Goal: Check status: Check status

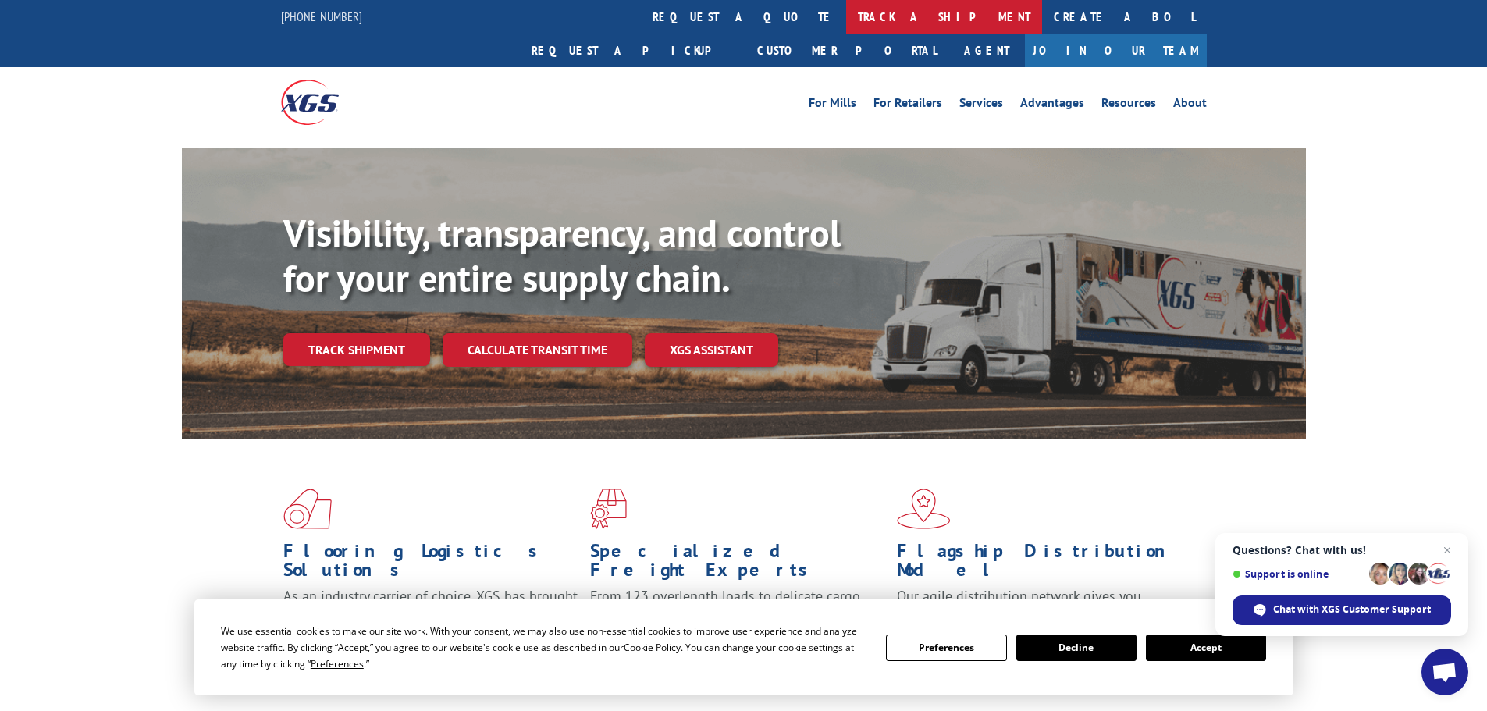
click at [846, 9] on link "track a shipment" at bounding box center [944, 17] width 196 height 34
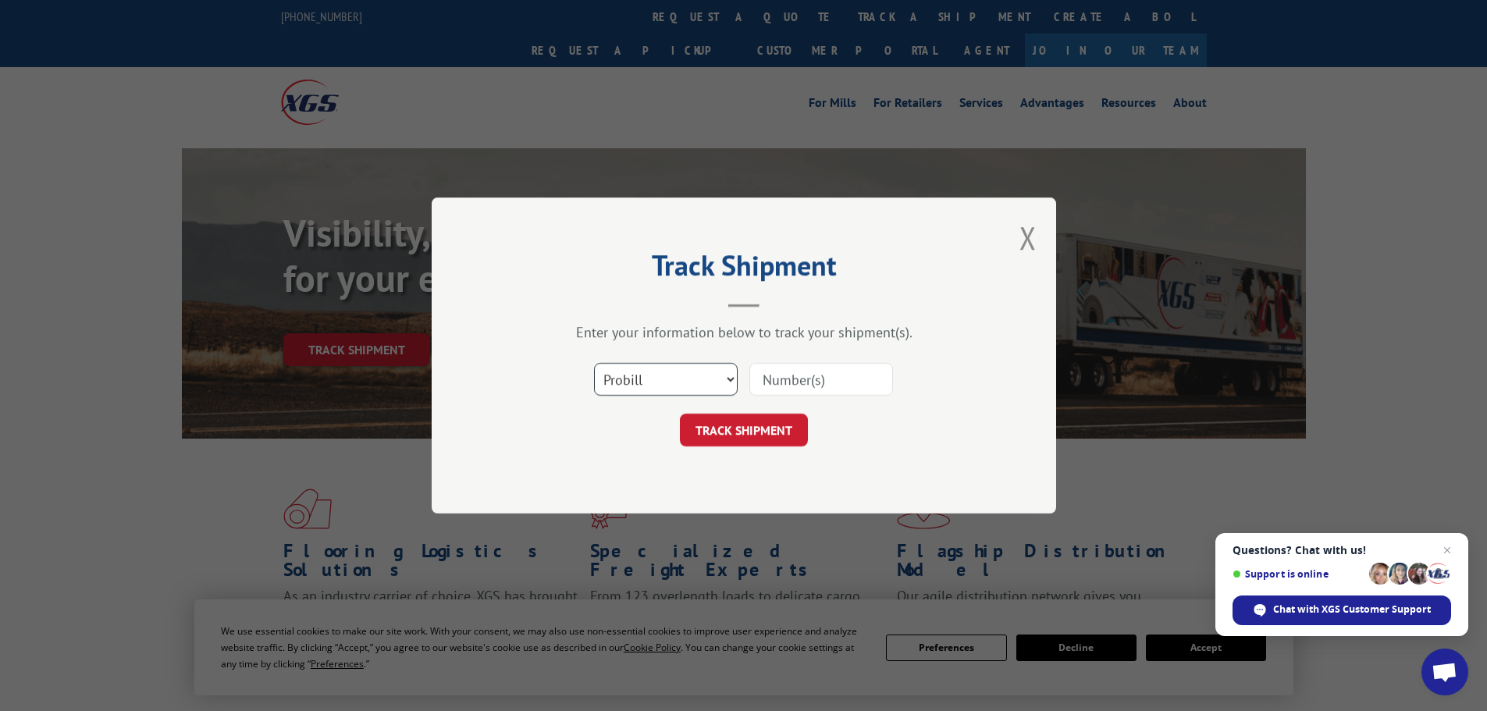
click at [678, 382] on select "Select category... Probill BOL PO" at bounding box center [666, 379] width 144 height 33
select select "po"
click at [594, 363] on select "Select category... Probill BOL PO" at bounding box center [666, 379] width 144 height 33
click at [859, 368] on input at bounding box center [821, 379] width 144 height 33
type input "15529386"
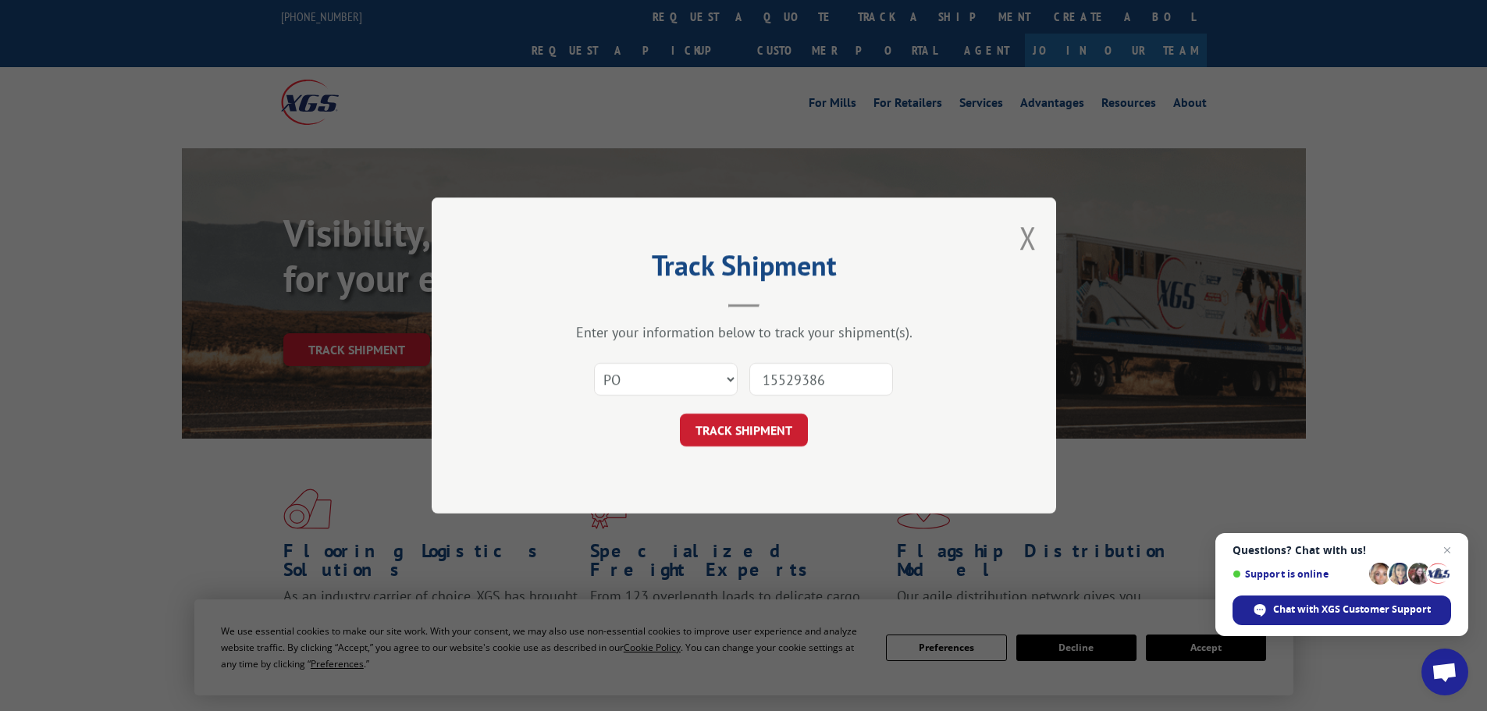
click at [680, 414] on button "TRACK SHIPMENT" at bounding box center [744, 430] width 128 height 33
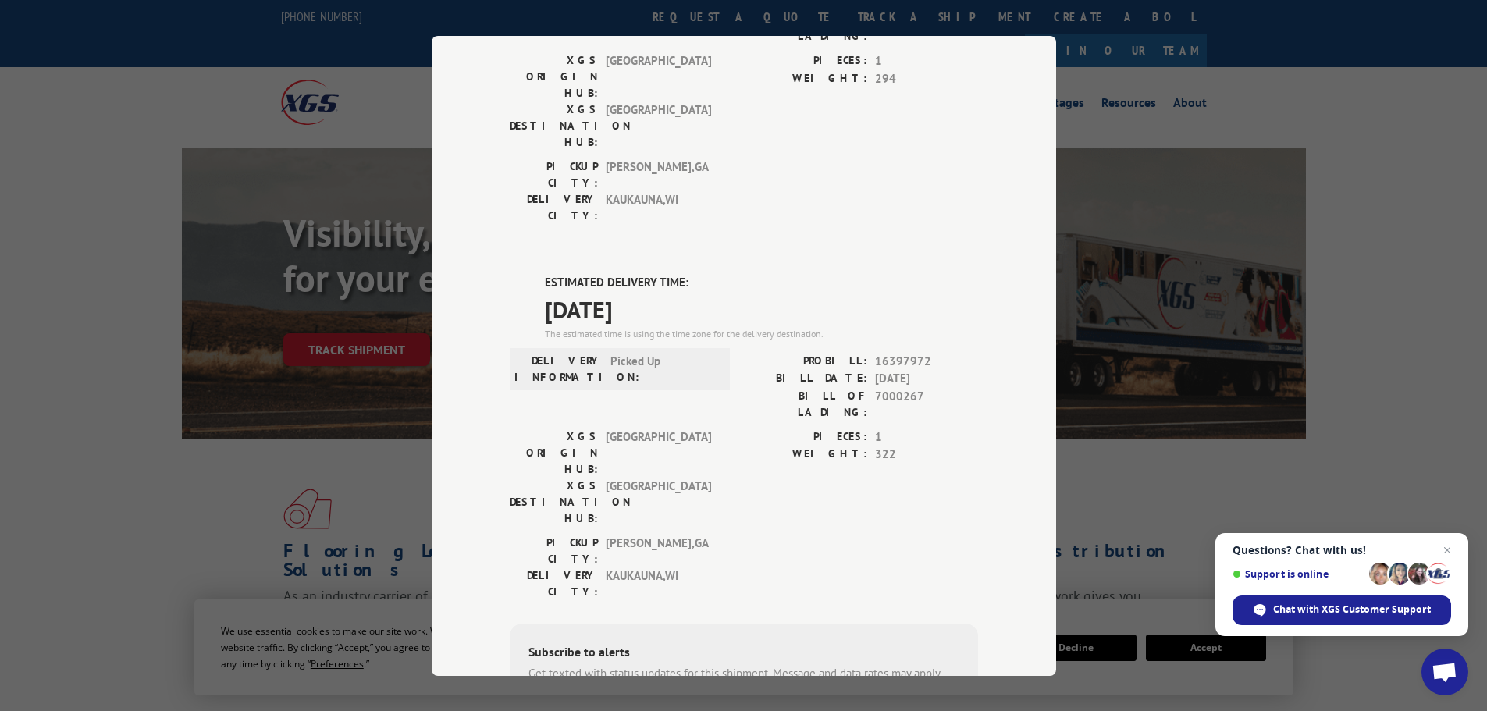
scroll to position [234, 0]
click at [51, 279] on div "Track Shipment DELIVERED DELIVERY INFORMATION: [DATE] 06:31 am ON FILE PROBILL:…" at bounding box center [743, 355] width 1487 height 711
drag, startPoint x: 1228, startPoint y: 180, endPoint x: 1120, endPoint y: 95, distance: 137.3
click at [1228, 177] on div "Track Shipment DELIVERED DELIVERY INFORMATION: [DATE] 06:31 am ON FILE PROBILL:…" at bounding box center [743, 355] width 1487 height 711
